Goal: Communication & Community: Share content

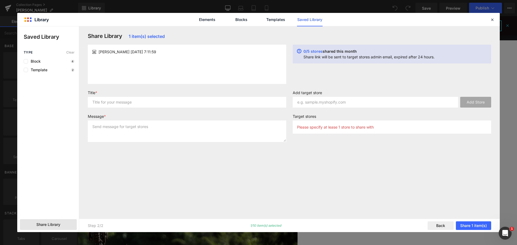
click at [300, 50] on icon at bounding box center [299, 54] width 4 height 10
click at [337, 127] on p "Please specify at lease 1 store to share with" at bounding box center [335, 127] width 77 height 5
drag, startPoint x: 139, startPoint y: 36, endPoint x: 127, endPoint y: 36, distance: 11.6
click at [138, 36] on span "1 item(s) selected" at bounding box center [147, 36] width 36 height 5
click at [94, 34] on h3 "Share Library 1 item(s) selected" at bounding box center [187, 36] width 199 height 6
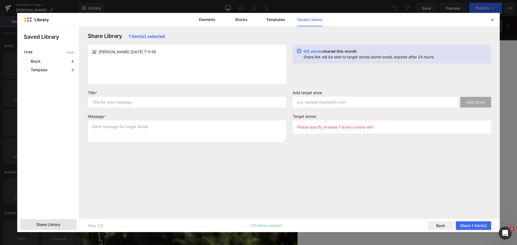
click at [301, 25] on link "Saved Library" at bounding box center [310, 19] width 26 height 13
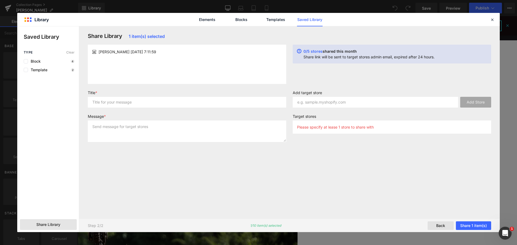
click at [438, 224] on button "Back" at bounding box center [441, 226] width 26 height 9
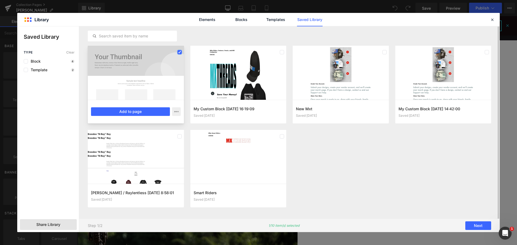
click at [180, 52] on icon at bounding box center [179, 52] width 3 height 0
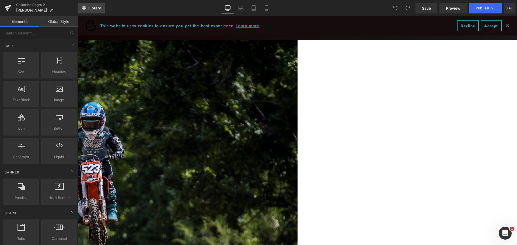
click at [86, 10] on link "Library" at bounding box center [91, 8] width 27 height 11
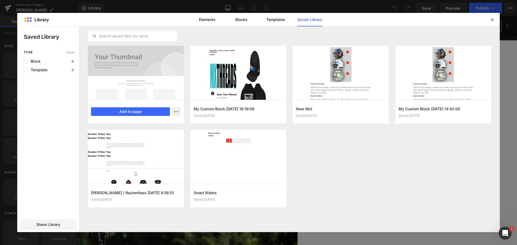
click at [168, 81] on div at bounding box center [136, 73] width 96 height 54
click at [0, 0] on icon "button" at bounding box center [0, 0] width 0 height 0
click at [178, 112] on div at bounding box center [258, 129] width 483 height 206
click at [151, 57] on div at bounding box center [136, 73] width 96 height 54
click at [179, 112] on button "button" at bounding box center [176, 112] width 9 height 9
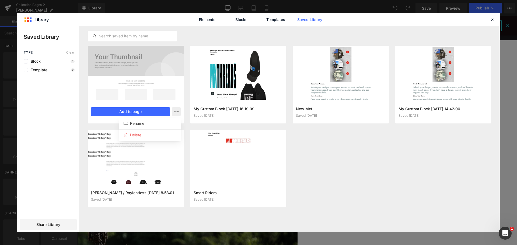
click at [388, 176] on div at bounding box center [258, 129] width 483 height 206
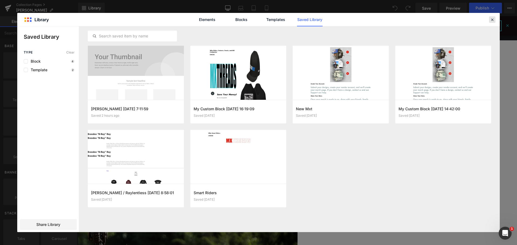
drag, startPoint x: 494, startPoint y: 20, endPoint x: 417, endPoint y: 5, distance: 79.4
click at [494, 20] on icon at bounding box center [492, 19] width 5 height 5
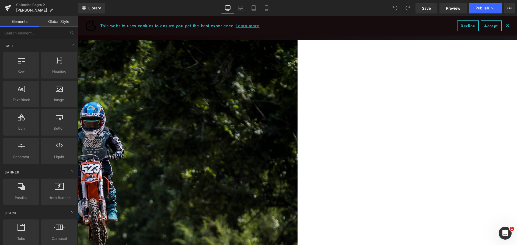
click at [506, 25] on span "✕" at bounding box center [508, 25] width 4 height 3
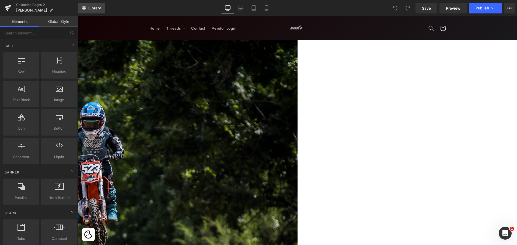
click at [92, 7] on span "Library" at bounding box center [94, 8] width 13 height 5
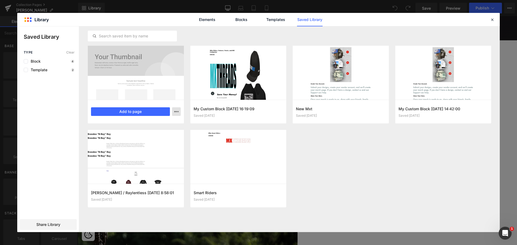
click at [175, 115] on button "button" at bounding box center [176, 112] width 9 height 9
click at [357, 173] on div at bounding box center [258, 129] width 483 height 206
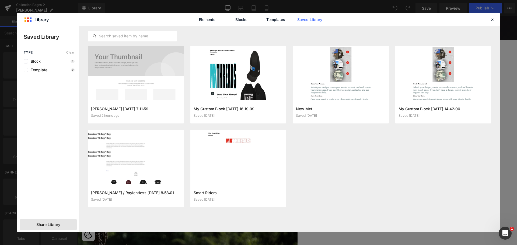
click at [51, 222] on span "Share Library" at bounding box center [48, 224] width 24 height 5
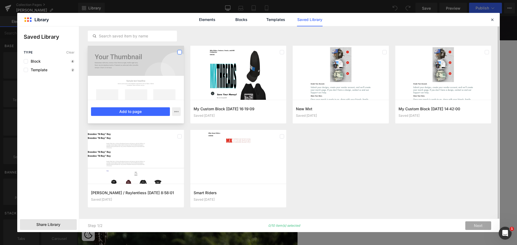
click at [181, 52] on label at bounding box center [180, 52] width 4 height 4
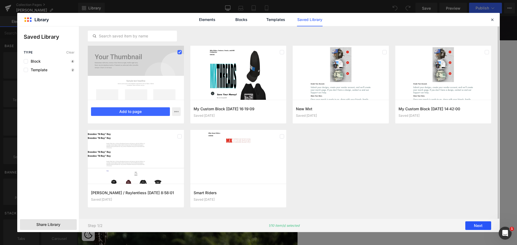
click at [469, 227] on button "Next" at bounding box center [479, 226] width 26 height 9
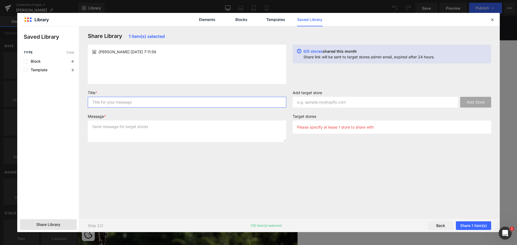
click at [178, 104] on input "text" at bounding box center [187, 102] width 199 height 11
drag, startPoint x: 491, startPoint y: 21, endPoint x: 410, endPoint y: 3, distance: 82.4
click at [491, 21] on icon at bounding box center [492, 19] width 5 height 5
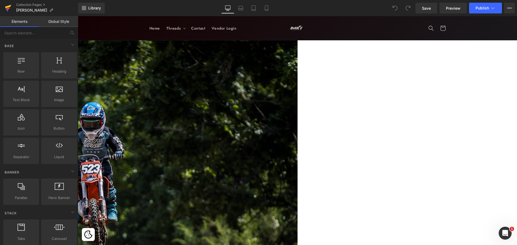
click at [5, 6] on link at bounding box center [8, 8] width 16 height 16
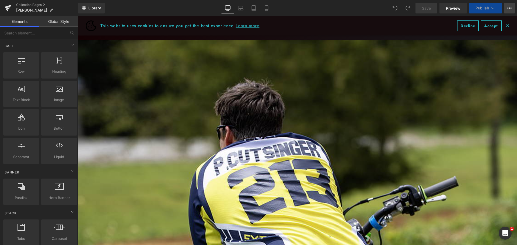
click at [511, 9] on icon at bounding box center [510, 8] width 4 height 4
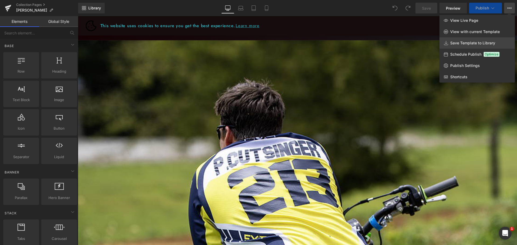
click at [469, 43] on span "Save Template to Library" at bounding box center [473, 43] width 45 height 5
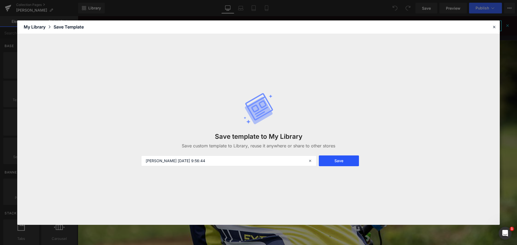
click at [348, 162] on button "Save" at bounding box center [339, 161] width 40 height 11
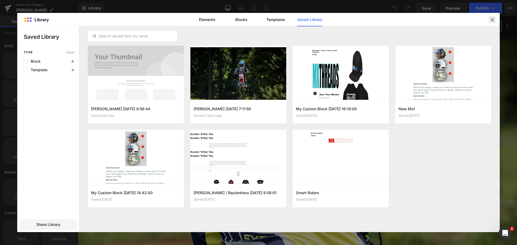
click at [491, 20] on icon at bounding box center [492, 19] width 5 height 5
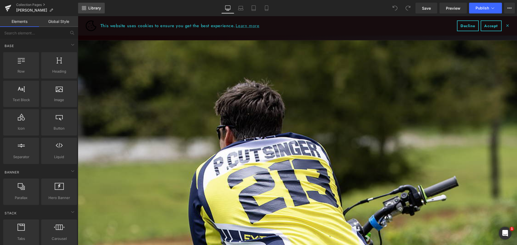
click at [99, 9] on span "Library" at bounding box center [94, 8] width 13 height 5
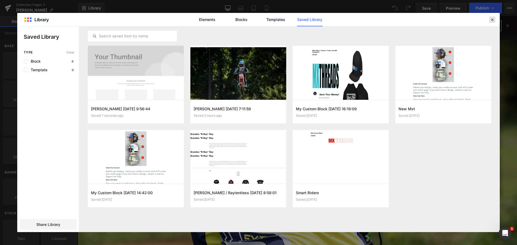
click at [493, 19] on icon at bounding box center [492, 19] width 5 height 5
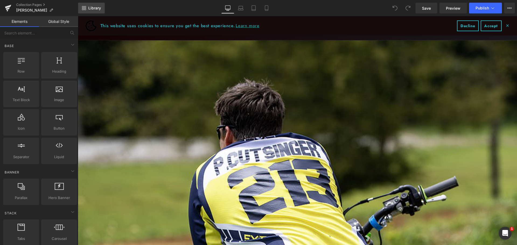
click at [95, 11] on link "Library" at bounding box center [91, 8] width 27 height 11
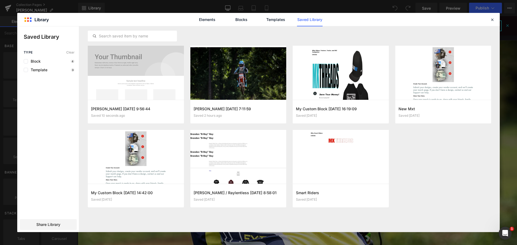
click at [27, 19] on div "Elements Blocks Templates Saved Library" at bounding box center [258, 19] width 483 height 13
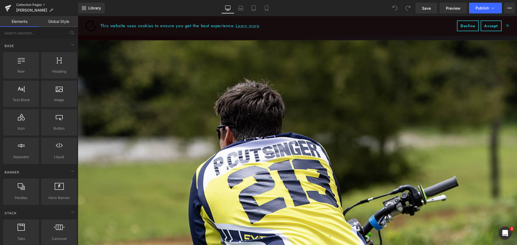
click at [24, 5] on link "Collection Pages" at bounding box center [47, 5] width 62 height 4
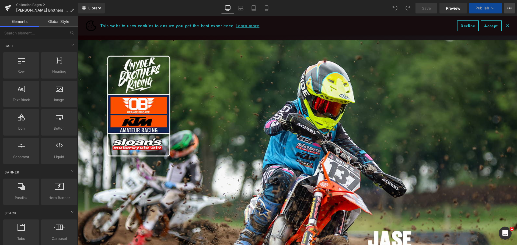
click at [512, 8] on button "View Live Page View with current Template Save Template to Library Schedule Pub…" at bounding box center [509, 8] width 11 height 11
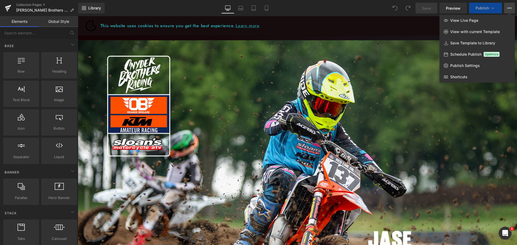
click at [334, 8] on div "Library Desktop Desktop Laptop Tablet Mobile Save Preview Publish Scheduled Vie…" at bounding box center [297, 8] width 439 height 11
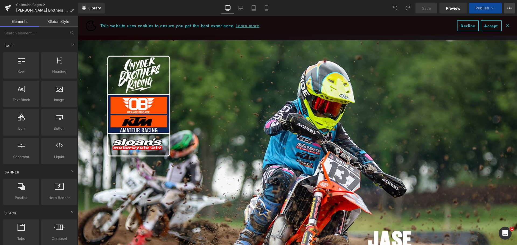
click at [512, 9] on button "View Live Page View with current Template Save Template to Library Schedule Pub…" at bounding box center [509, 8] width 11 height 11
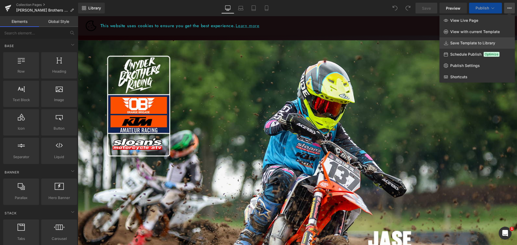
click at [460, 42] on span "Save Template to Library" at bounding box center [473, 43] width 45 height 5
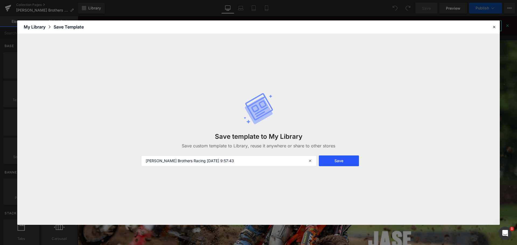
click at [337, 163] on button "Save" at bounding box center [339, 161] width 40 height 11
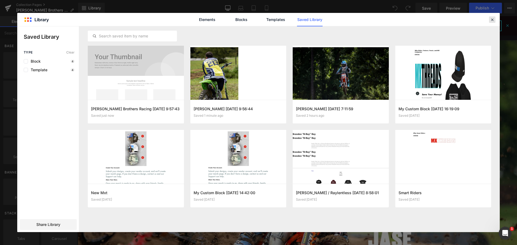
click at [494, 18] on icon at bounding box center [492, 19] width 5 height 5
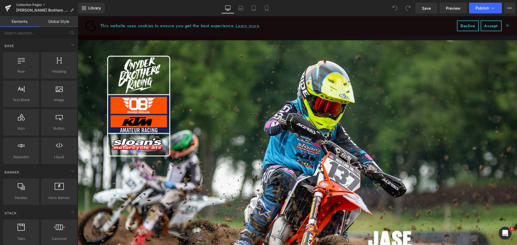
click at [25, 4] on link "Collection Pages" at bounding box center [47, 5] width 62 height 4
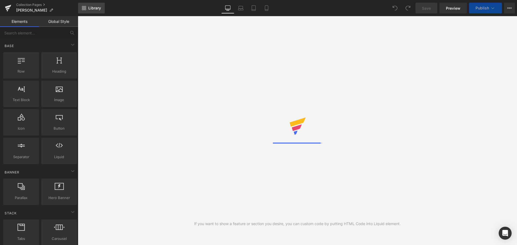
click at [102, 7] on link "Library" at bounding box center [91, 8] width 27 height 11
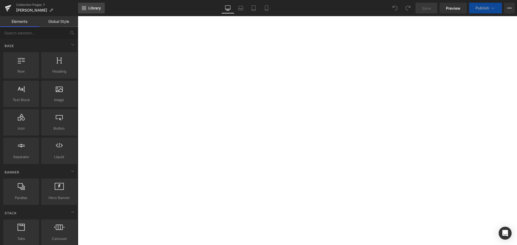
click at [91, 9] on span "Library" at bounding box center [94, 8] width 13 height 5
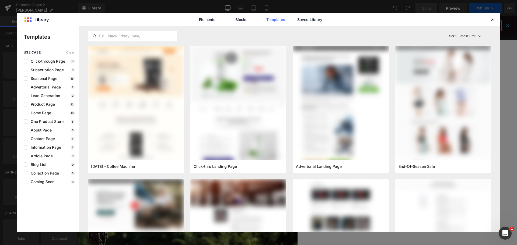
click at [318, 22] on link "Saved Library" at bounding box center [310, 19] width 26 height 13
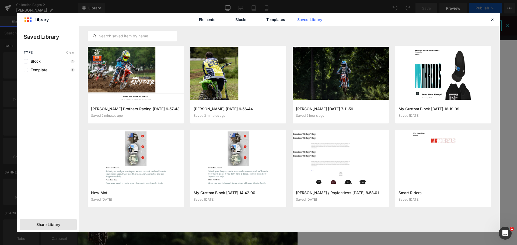
click at [0, 0] on div "Share Library" at bounding box center [0, 0] width 0 height 0
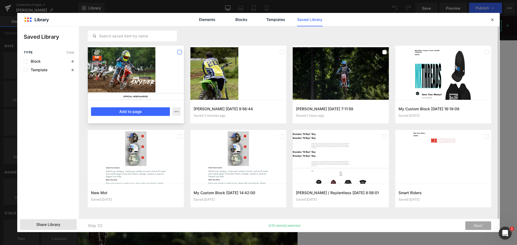
click at [181, 51] on label at bounding box center [180, 52] width 4 height 4
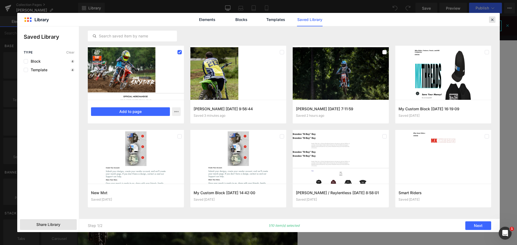
click at [494, 19] on icon at bounding box center [492, 19] width 5 height 5
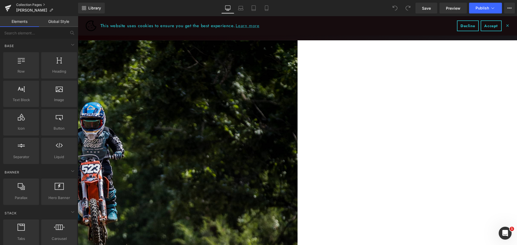
click at [29, 4] on link "Collection Pages" at bounding box center [47, 5] width 62 height 4
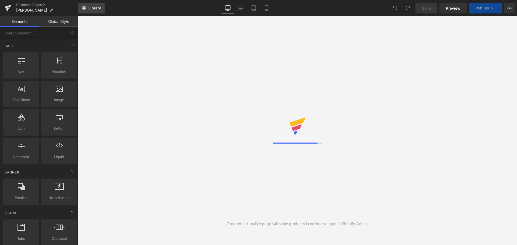
click at [96, 6] on span "Library" at bounding box center [94, 8] width 13 height 5
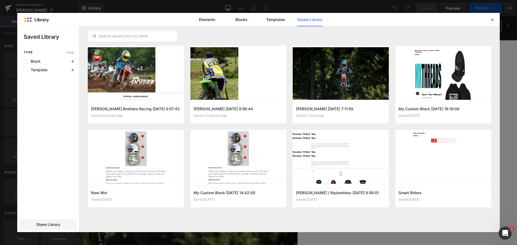
click at [54, 224] on span "Share Library" at bounding box center [48, 224] width 24 height 5
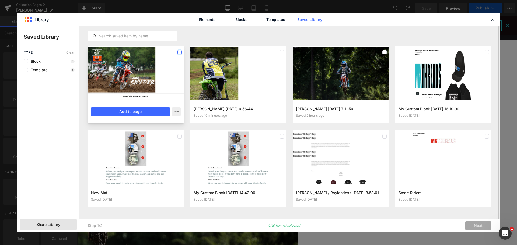
click at [180, 53] on label at bounding box center [180, 52] width 4 height 4
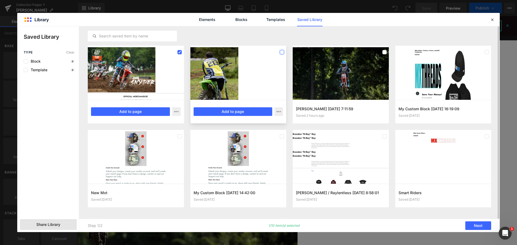
click at [283, 52] on label at bounding box center [282, 52] width 4 height 4
click at [282, 52] on icon at bounding box center [282, 52] width 3 height 0
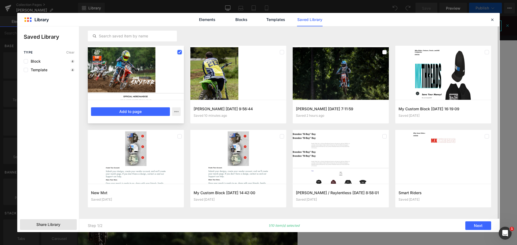
click at [180, 52] on icon at bounding box center [179, 52] width 3 height 0
click at [493, 19] on icon at bounding box center [492, 19] width 5 height 5
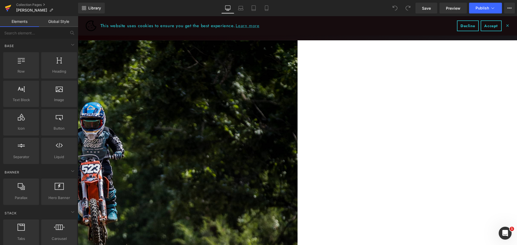
click at [11, 6] on icon at bounding box center [8, 7] width 6 height 13
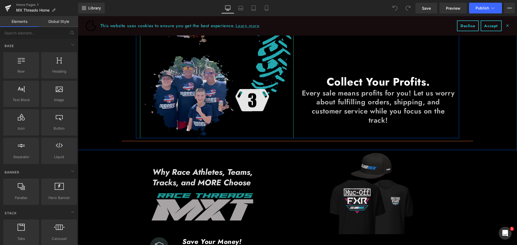
click at [202, 72] on img at bounding box center [217, 1] width 154 height 273
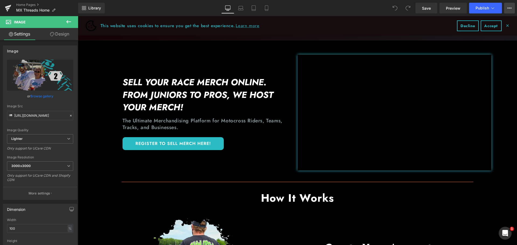
click at [508, 7] on icon at bounding box center [510, 8] width 4 height 4
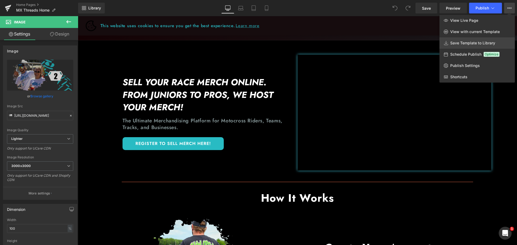
click at [459, 41] on span "Save Template to Library" at bounding box center [473, 43] width 45 height 5
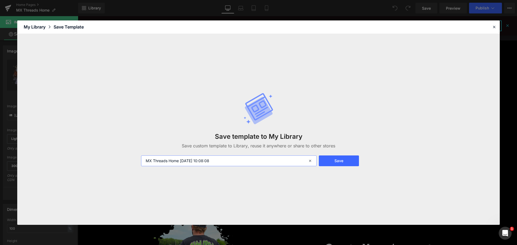
click at [243, 160] on input "MX Threads Home [DATE] 10:08:08" at bounding box center [229, 161] width 176 height 11
click at [348, 163] on button "Save" at bounding box center [339, 161] width 40 height 11
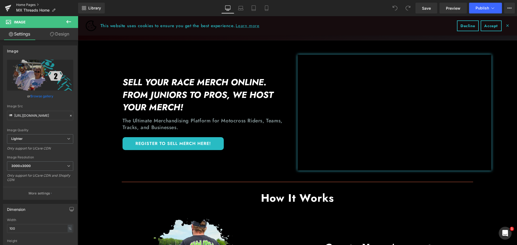
click at [27, 4] on link "Home Pages" at bounding box center [47, 5] width 62 height 4
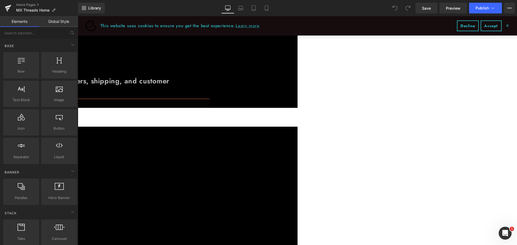
scroll to position [862, 0]
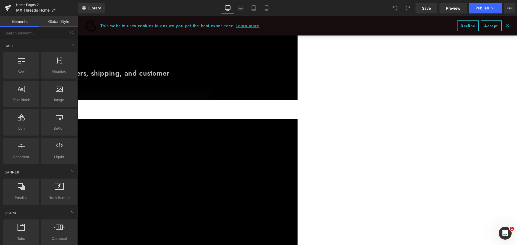
click at [27, 4] on link "Home Pages" at bounding box center [47, 5] width 62 height 4
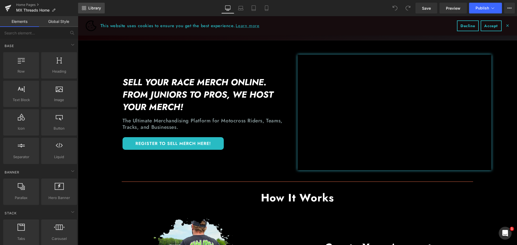
click at [84, 9] on icon at bounding box center [83, 9] width 2 height 2
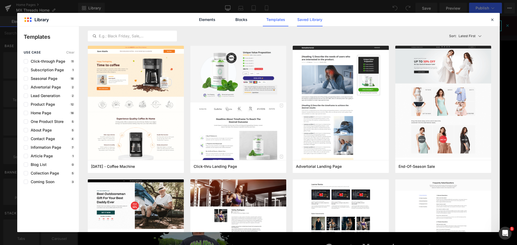
click at [304, 20] on link "Saved Library" at bounding box center [310, 19] width 26 height 13
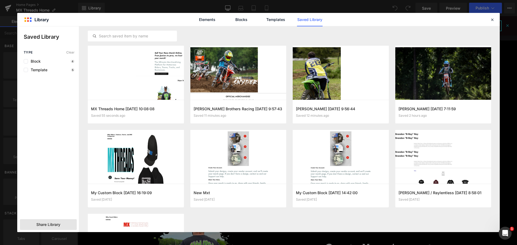
click at [0, 0] on div "Share Library" at bounding box center [0, 0] width 0 height 0
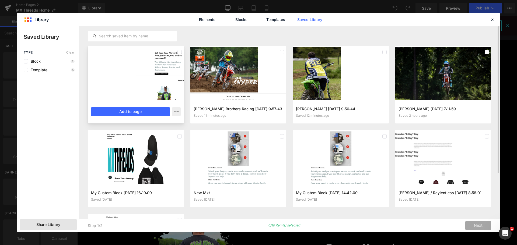
click at [133, 61] on div at bounding box center [136, 73] width 96 height 54
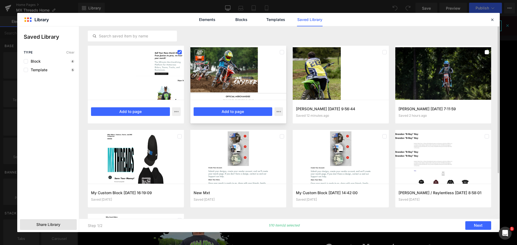
click at [261, 72] on div at bounding box center [239, 73] width 96 height 54
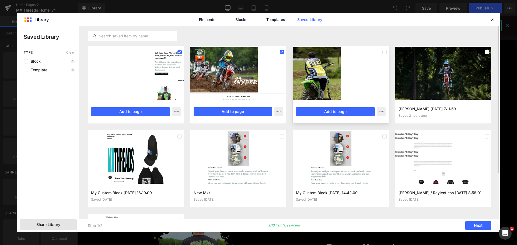
click at [344, 70] on div at bounding box center [341, 73] width 96 height 54
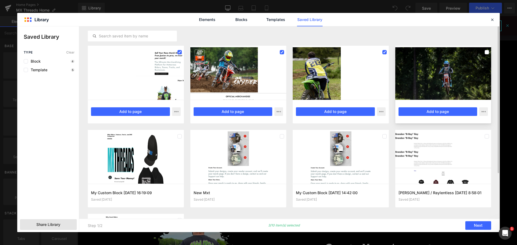
click at [429, 70] on div at bounding box center [444, 73] width 96 height 54
click at [430, 57] on div at bounding box center [444, 73] width 96 height 54
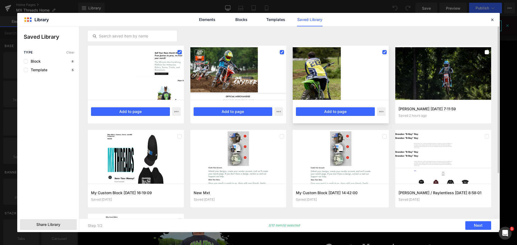
click at [364, 60] on div at bounding box center [341, 73] width 96 height 54
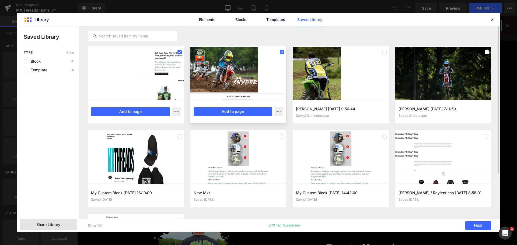
click at [265, 60] on div at bounding box center [239, 73] width 96 height 54
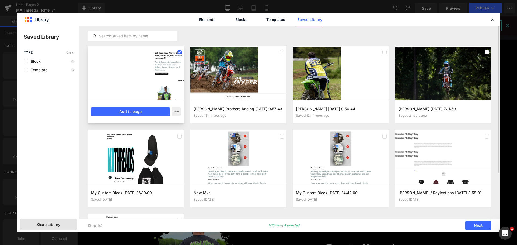
click at [161, 61] on div at bounding box center [136, 73] width 96 height 54
click at [148, 67] on div at bounding box center [136, 73] width 96 height 54
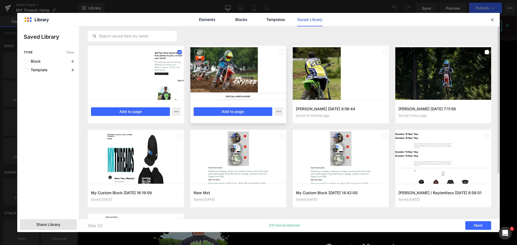
click at [237, 69] on div at bounding box center [239, 73] width 96 height 54
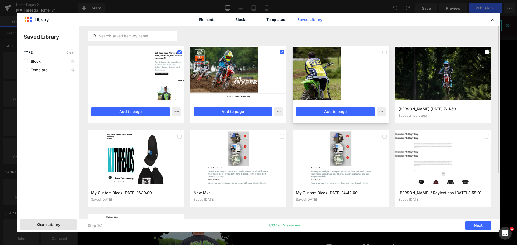
click at [316, 68] on div at bounding box center [341, 73] width 96 height 54
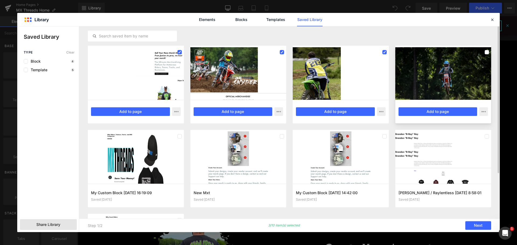
click at [416, 67] on div at bounding box center [444, 73] width 96 height 54
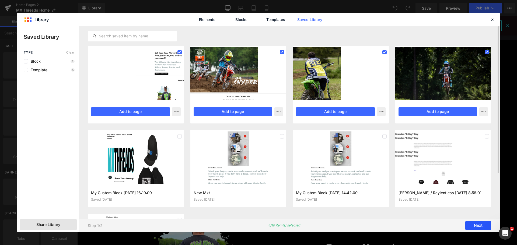
click at [480, 226] on button "Next" at bounding box center [479, 226] width 26 height 9
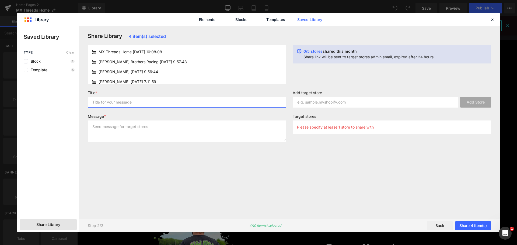
click at [136, 105] on input "text" at bounding box center [187, 102] width 199 height 11
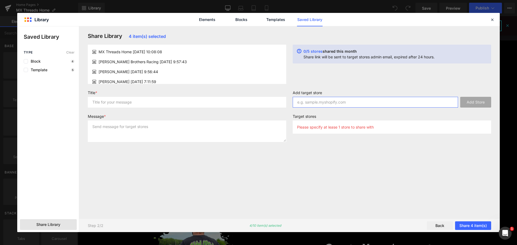
click at [375, 103] on input "text" at bounding box center [375, 102] width 165 height 11
click at [313, 102] on input "text" at bounding box center [375, 102] width 165 height 11
paste input "[DOMAIN_NAME]"
type input "[DOMAIN_NAME]"
click at [353, 114] on div "Add target store Add Store Target stores Please specify at lease 1 store to sha…" at bounding box center [392, 115] width 205 height 48
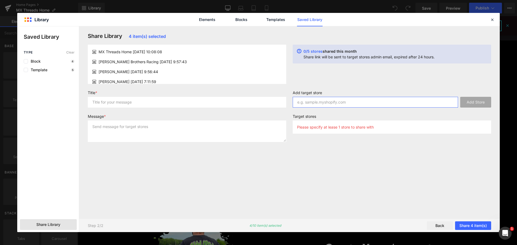
click at [326, 101] on input "text" at bounding box center [375, 102] width 165 height 11
paste input "[DOMAIN_NAME]"
type input "[DOMAIN_NAME]"
click at [466, 103] on button "Add Store" at bounding box center [476, 102] width 31 height 11
click at [338, 100] on input "text" at bounding box center [375, 102] width 165 height 11
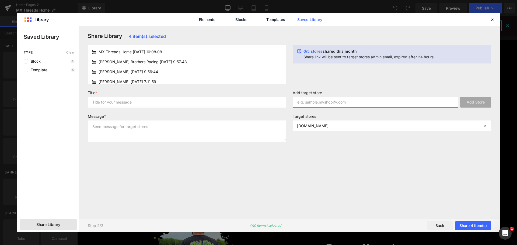
paste input "[DOMAIN_NAME]"
type input "[DOMAIN_NAME]"
click at [476, 102] on button "Add Store" at bounding box center [476, 102] width 31 height 11
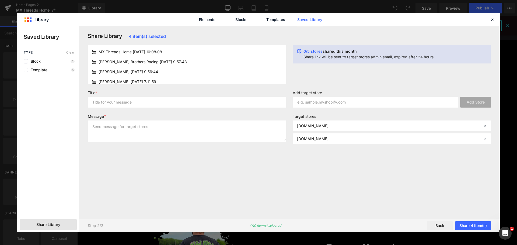
click at [404, 82] on div "0/5 stores shared this month Share link will be sent to target stores admin ema…" at bounding box center [392, 64] width 205 height 39
click at [120, 103] on input "text" at bounding box center [187, 102] width 199 height 11
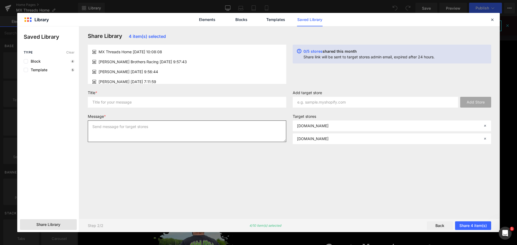
drag, startPoint x: 122, startPoint y: 131, endPoint x: 126, endPoint y: 133, distance: 4.2
click at [122, 131] on textarea at bounding box center [187, 132] width 199 height 22
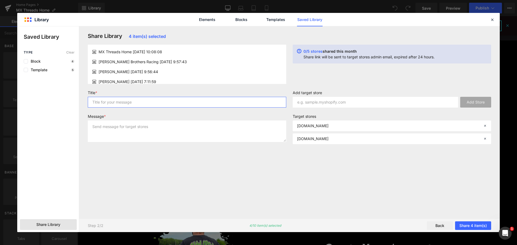
click at [126, 99] on input "text" at bounding box center [187, 102] width 199 height 11
type input "Gempage"
click at [138, 105] on input "Gempage" at bounding box center [187, 102] width 199 height 11
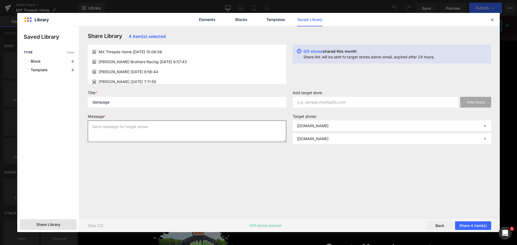
click at [111, 125] on textarea at bounding box center [187, 132] width 199 height 22
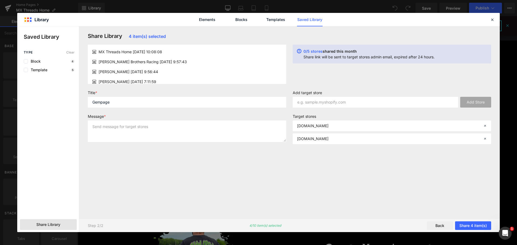
click at [136, 179] on div "Share Library 4 item(s) selected MX Threads Home [DATE] 10:08:08 [PERSON_NAME] …" at bounding box center [290, 123] width 410 height 180
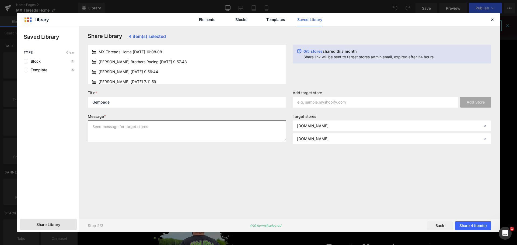
click at [120, 129] on textarea at bounding box center [187, 132] width 199 height 22
paste textarea "[DOMAIN_NAME]"
type textarea "[DOMAIN_NAME] [DOMAIN_NAME]"
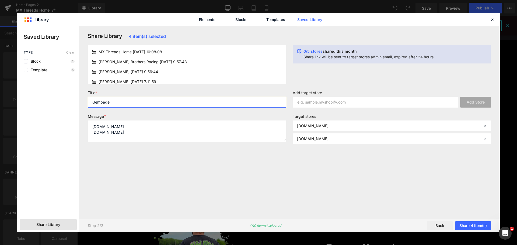
click at [134, 99] on input "Gempage" at bounding box center [187, 102] width 199 height 11
click at [127, 101] on input "Gempage" at bounding box center [187, 102] width 199 height 11
type input "Gempage templates"
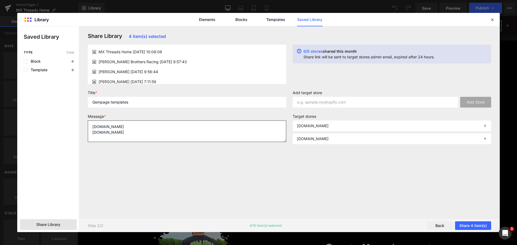
click at [193, 134] on textarea "[DOMAIN_NAME] [DOMAIN_NAME]" at bounding box center [187, 132] width 199 height 22
drag, startPoint x: 136, startPoint y: 131, endPoint x: 72, endPoint y: 125, distance: 64.4
click at [72, 125] on div "Saved Library Type Clear Block 4 Template 5 Share Library Share Library 4 item(…" at bounding box center [258, 129] width 483 height 206
click at [172, 134] on textarea "[DOMAIN_NAME] [DOMAIN_NAME]" at bounding box center [187, 132] width 199 height 22
drag, startPoint x: 168, startPoint y: 131, endPoint x: 61, endPoint y: 127, distance: 107.0
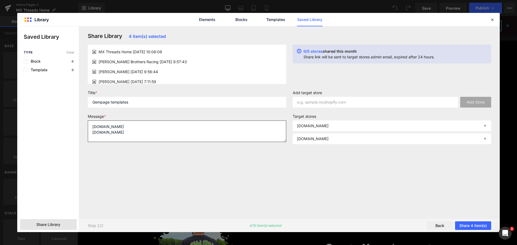
click at [69, 126] on div "Saved Library Type Clear Block 4 Template 5 Share Library Share Library 4 item(…" at bounding box center [258, 129] width 483 height 206
click at [167, 137] on textarea "[DOMAIN_NAME] [DOMAIN_NAME]" at bounding box center [187, 132] width 199 height 22
drag, startPoint x: 140, startPoint y: 131, endPoint x: 72, endPoint y: 130, distance: 68.5
click at [72, 130] on div "Saved Library Type Clear Block 4 Template 5 Share Library Share Library 4 item(…" at bounding box center [258, 129] width 483 height 206
click at [163, 134] on textarea "[DOMAIN_NAME] [DOMAIN_NAME]" at bounding box center [187, 132] width 199 height 22
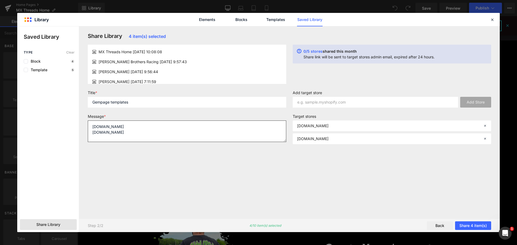
click at [163, 134] on textarea "[DOMAIN_NAME] [DOMAIN_NAME]" at bounding box center [187, 132] width 199 height 22
paste textarea "Open the link in your mailbox. Enter your store domain and click “Login”: [DOMA…"
click at [143, 133] on textarea "Open the link in your mailbox. Enter your store domain and click “Login”: [DOMA…" at bounding box center [187, 132] width 199 height 22
click at [105, 139] on textarea "Open the link in your mailbox. Enter your store domain and click “Login”: [DOMA…" at bounding box center [187, 132] width 199 height 22
click at [166, 140] on textarea "Open the link in your mailbox. Enter your store domain and click “Login”: [DOMA…" at bounding box center [187, 132] width 199 height 22
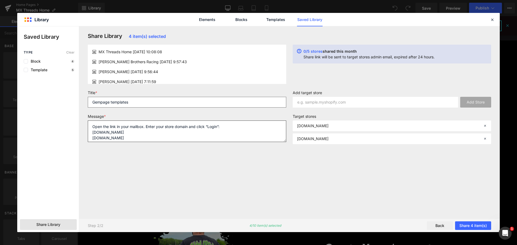
type textarea "Open the link in your mailbox. Enter your store domain and click “Login”: [DOMA…"
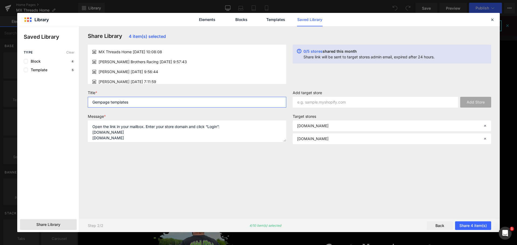
click at [91, 103] on input "Gempage templates" at bounding box center [187, 102] width 199 height 11
click at [122, 100] on input "Gempage templates" at bounding box center [187, 102] width 199 height 11
click at [96, 101] on input "Gempage templates" at bounding box center [187, 102] width 199 height 11
click at [94, 102] on input "Gempage templates" at bounding box center [187, 102] width 199 height 11
click at [92, 101] on input "Gempage templates" at bounding box center [187, 102] width 199 height 11
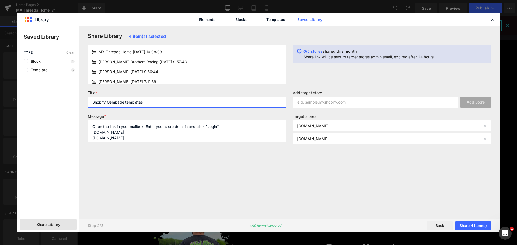
click at [168, 106] on input "Shopify Gempage templates" at bounding box center [187, 102] width 199 height 11
click at [115, 103] on input "Shopify Gempage templates" at bounding box center [187, 102] width 199 height 11
click at [164, 102] on input "Shopify Gempage templates" at bounding box center [187, 102] width 199 height 11
type input "Shopify Gempage Access Link"
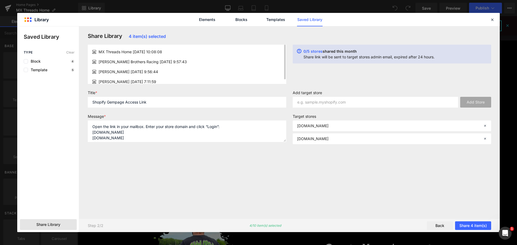
scroll to position [5, 0]
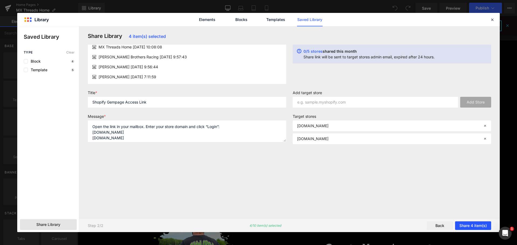
click at [463, 227] on button "Share 4 item(s)" at bounding box center [473, 226] width 36 height 9
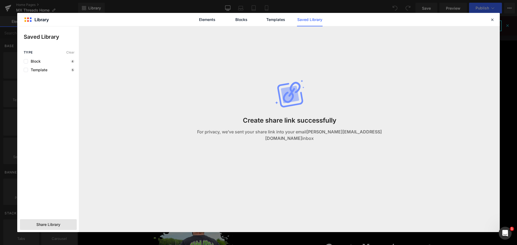
click at [316, 135] on strong "[PERSON_NAME][EMAIL_ADDRESS][DOMAIN_NAME]" at bounding box center [323, 135] width 117 height 12
drag, startPoint x: 316, startPoint y: 135, endPoint x: 365, endPoint y: 134, distance: 49.0
click at [365, 134] on strong "[PERSON_NAME][EMAIL_ADDRESS][DOMAIN_NAME]" at bounding box center [323, 135] width 117 height 12
copy strong "[PERSON_NAME][EMAIL_ADDRESS][DOMAIN_NAME]"
